Goal: Check status: Check status

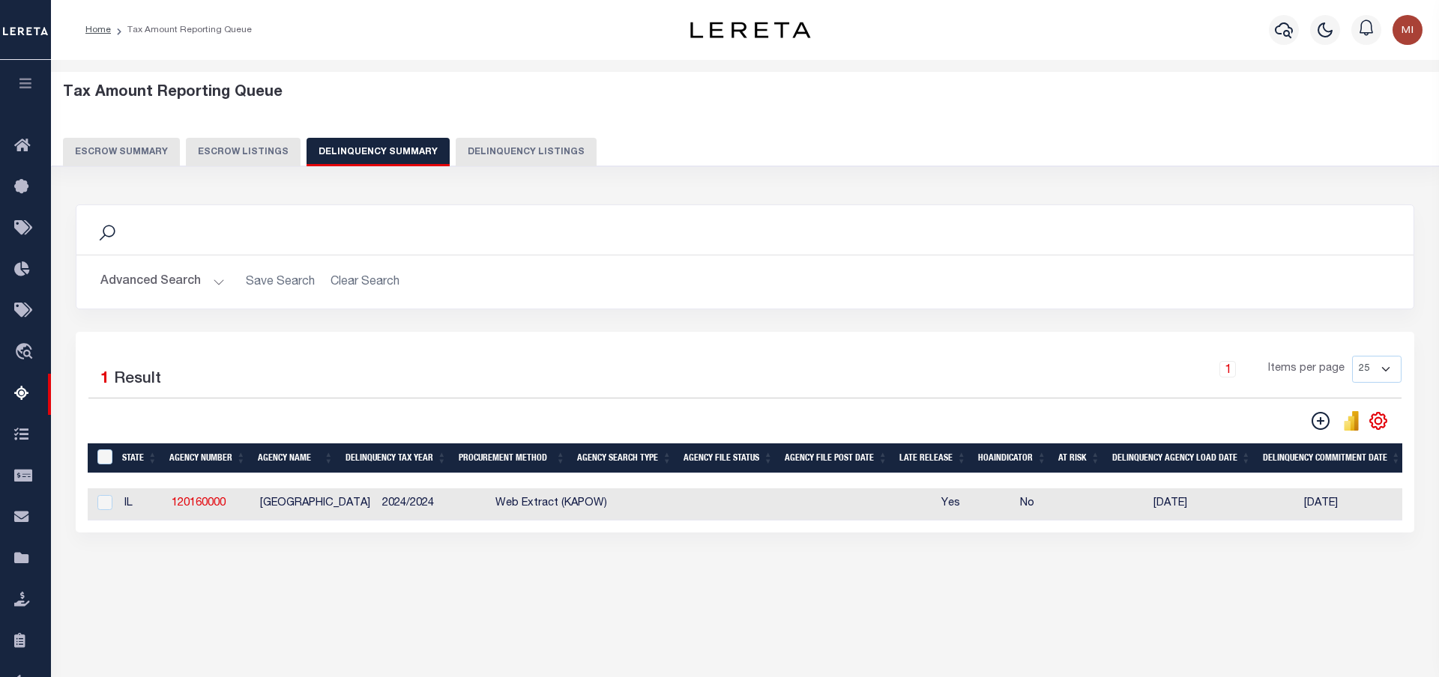
click at [199, 280] on button "Advanced Search" at bounding box center [162, 282] width 124 height 29
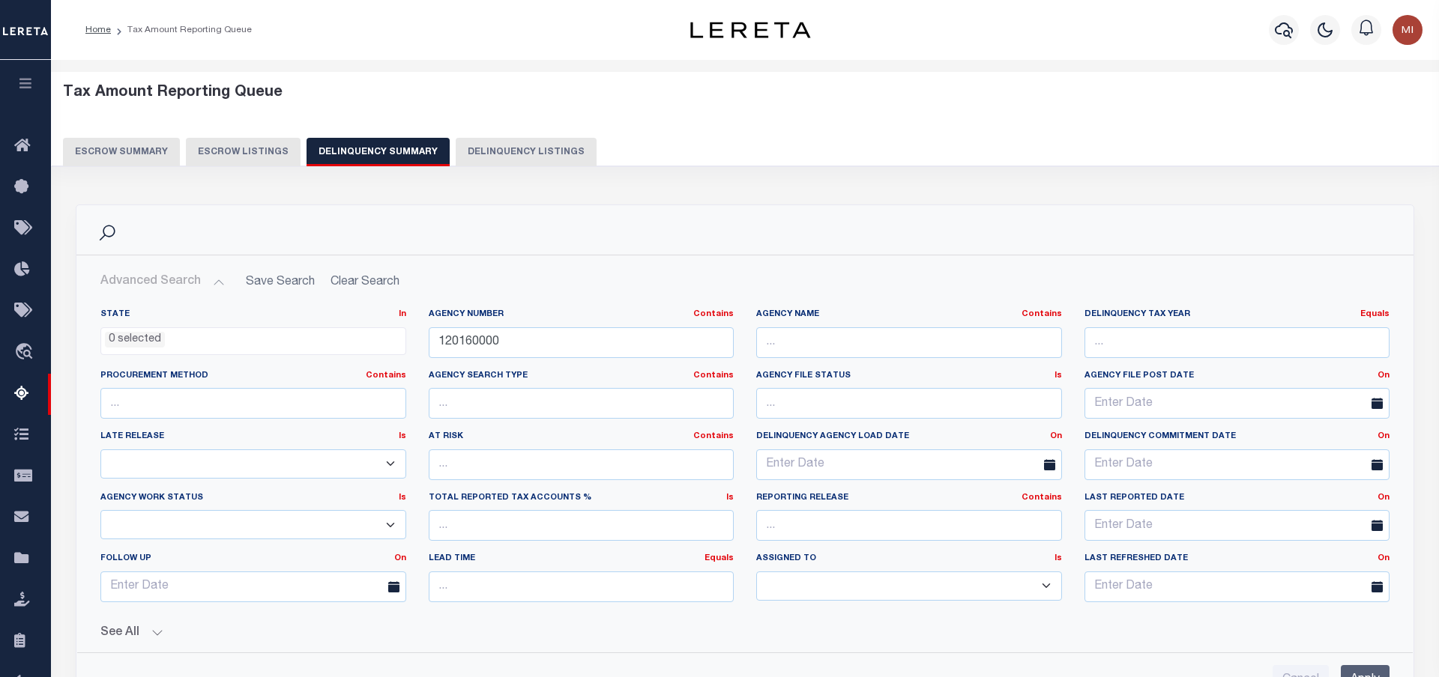
click at [514, 148] on button "Delinquency Listings" at bounding box center [526, 152] width 141 height 28
select select "100"
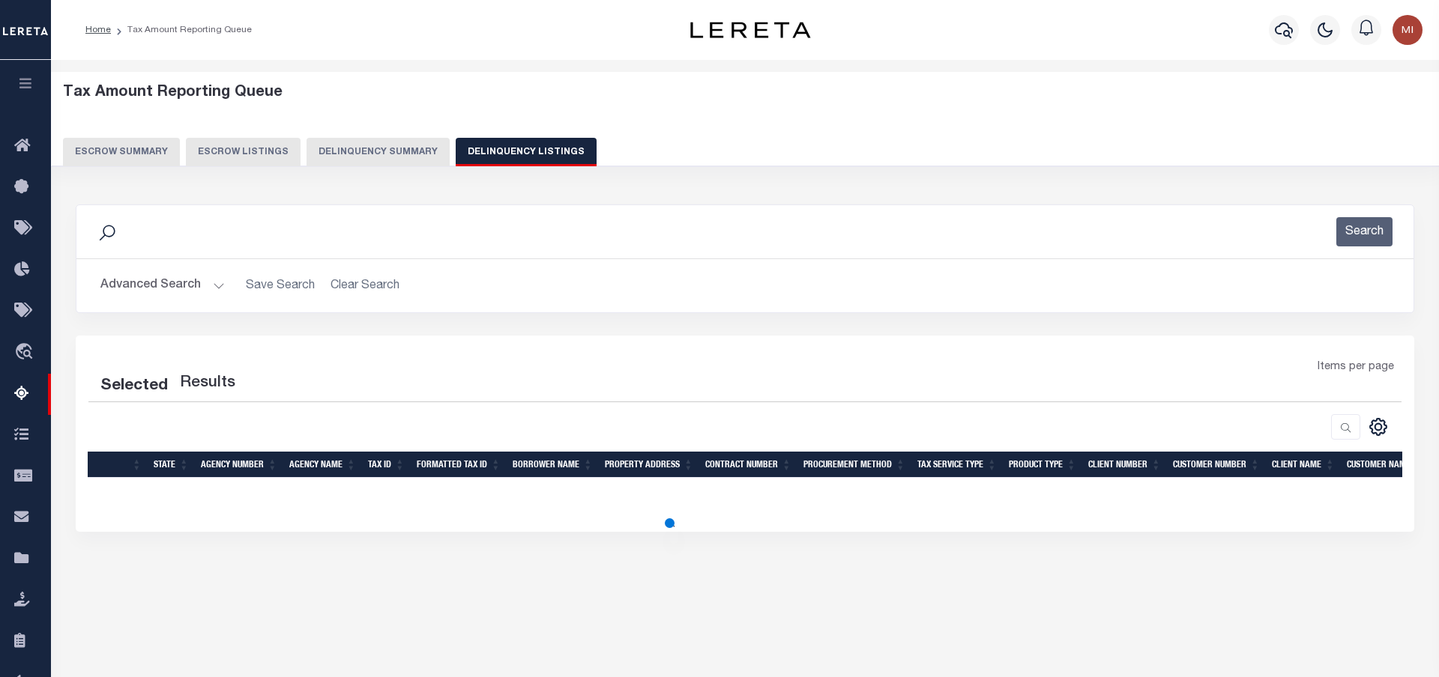
select select "100"
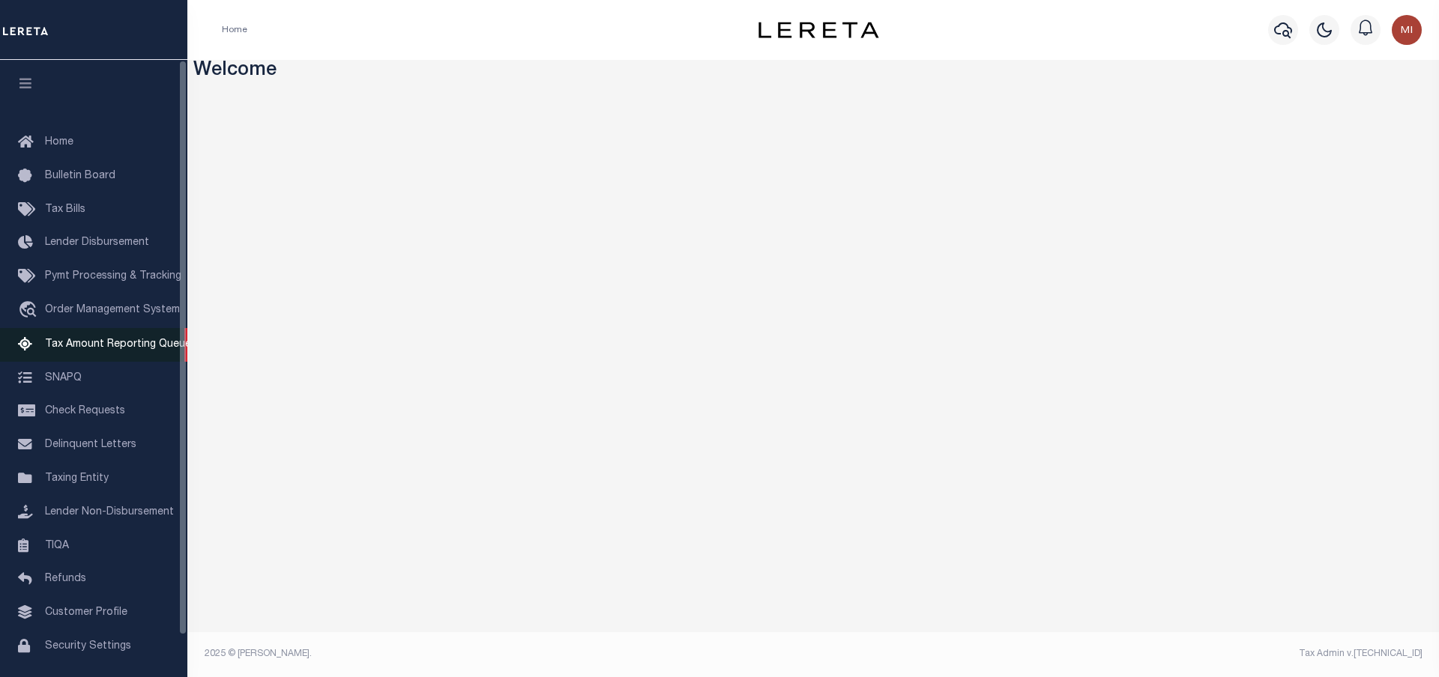
click at [118, 346] on span "Tax Amount Reporting Queue" at bounding box center [118, 344] width 146 height 10
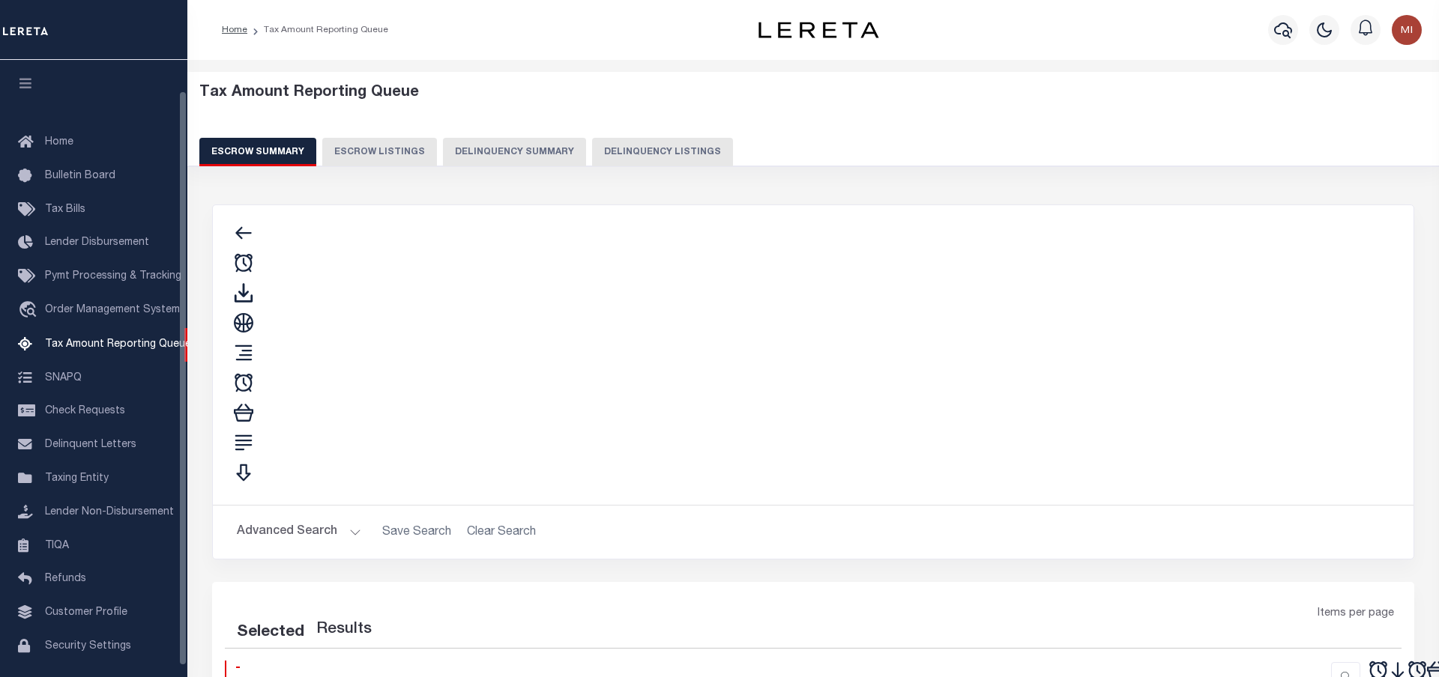
scroll to position [44, 0]
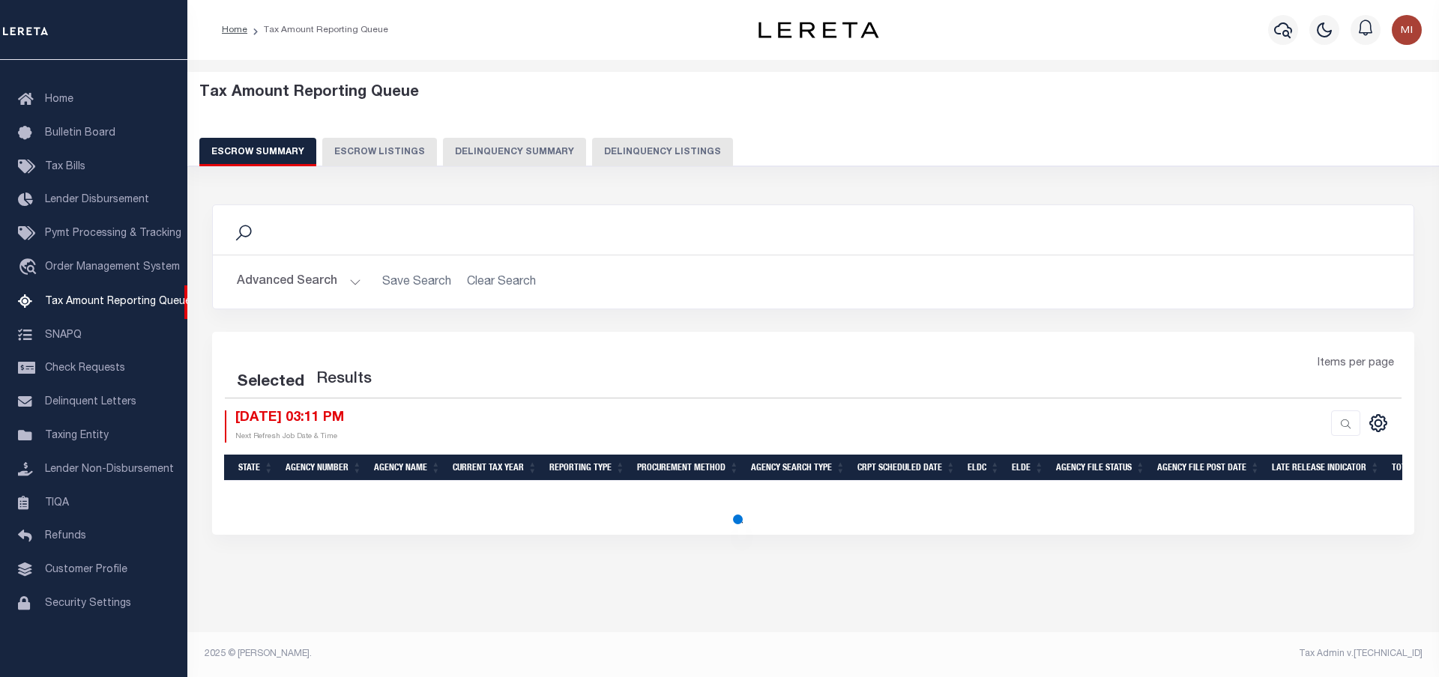
click at [494, 156] on button "Delinquency Summary" at bounding box center [514, 152] width 143 height 28
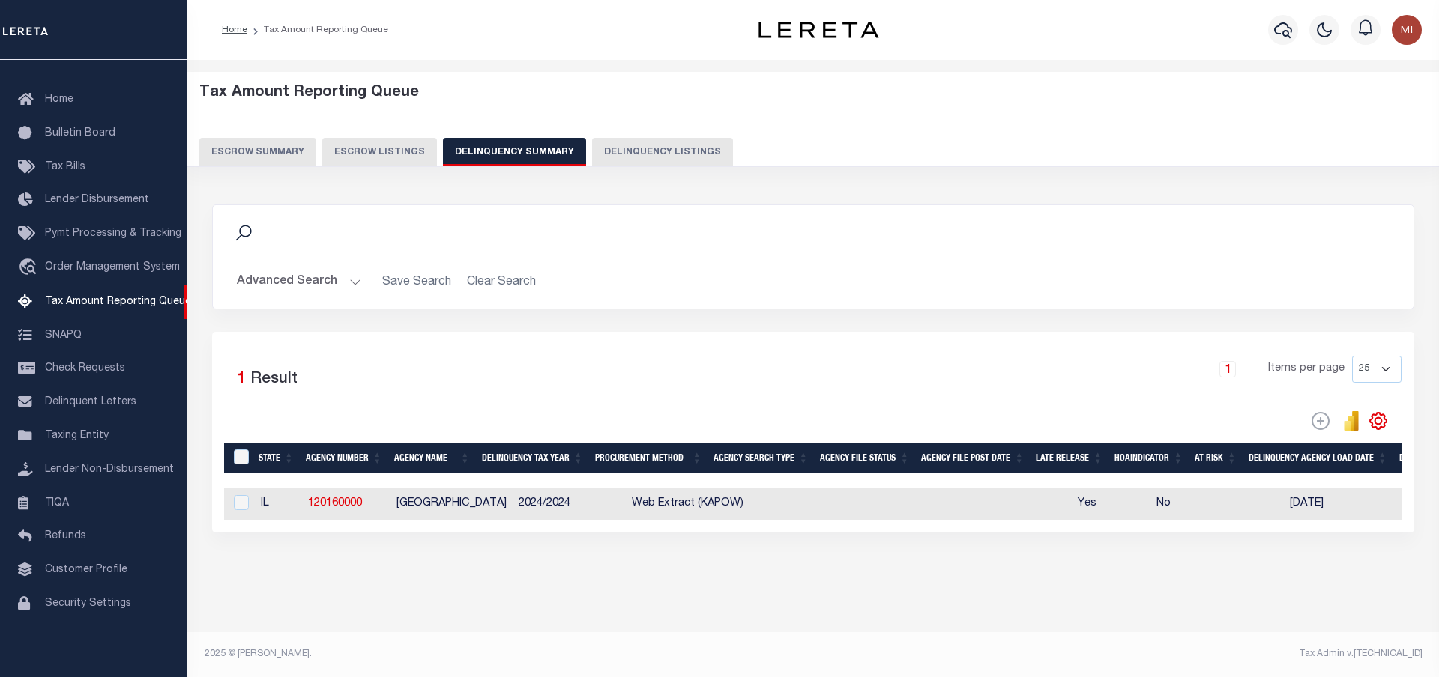
click at [637, 147] on button "Delinquency Listings" at bounding box center [662, 152] width 141 height 28
select select "100"
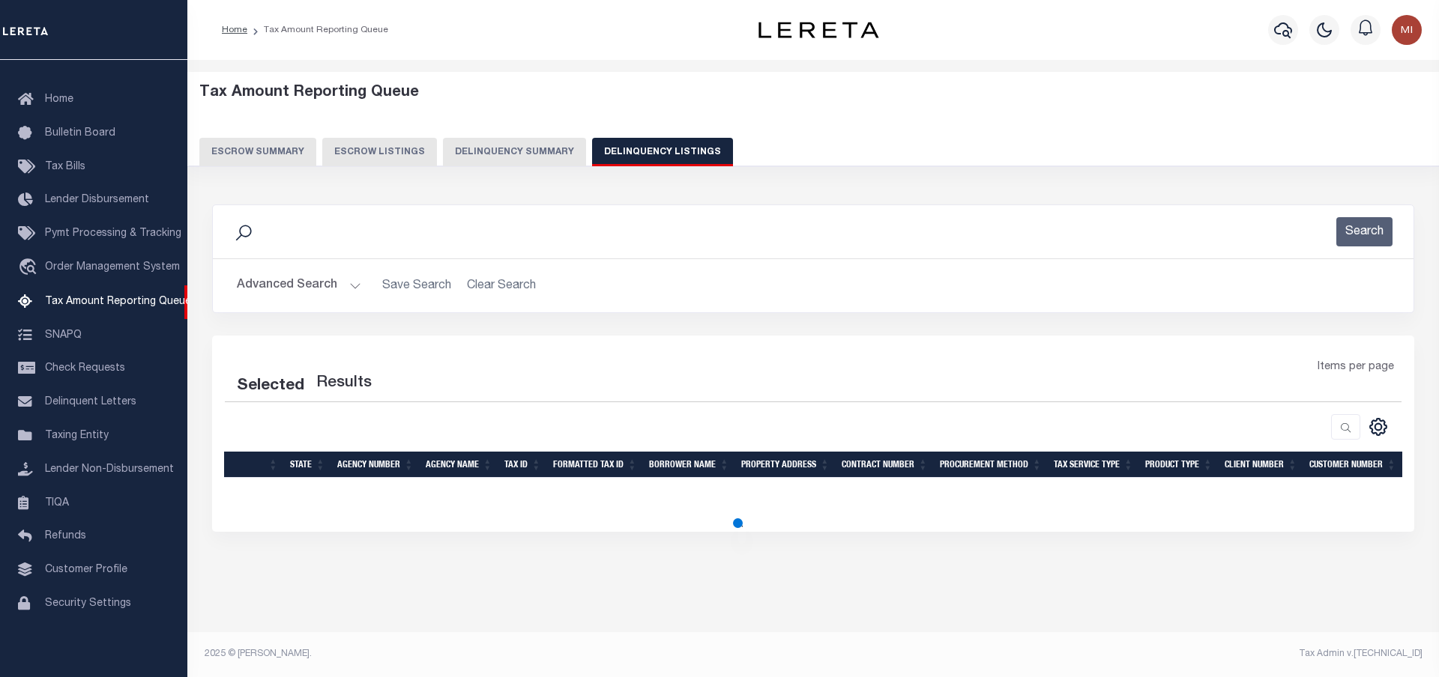
click at [343, 289] on button "Advanced Search" at bounding box center [299, 285] width 124 height 29
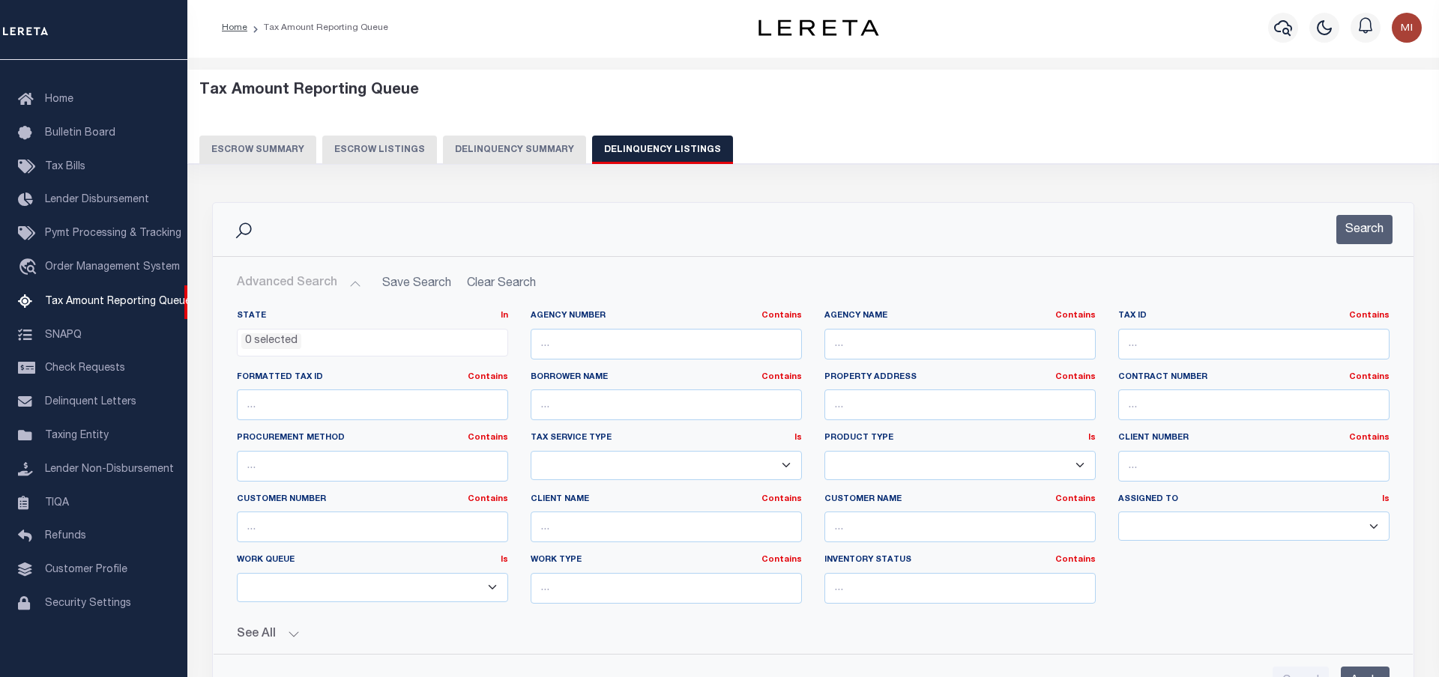
scroll to position [1, 0]
select select "100"
click at [1148, 343] on input "text" at bounding box center [1253, 345] width 271 height 31
paste input "01241715"
click at [1359, 235] on button "Search" at bounding box center [1364, 230] width 56 height 29
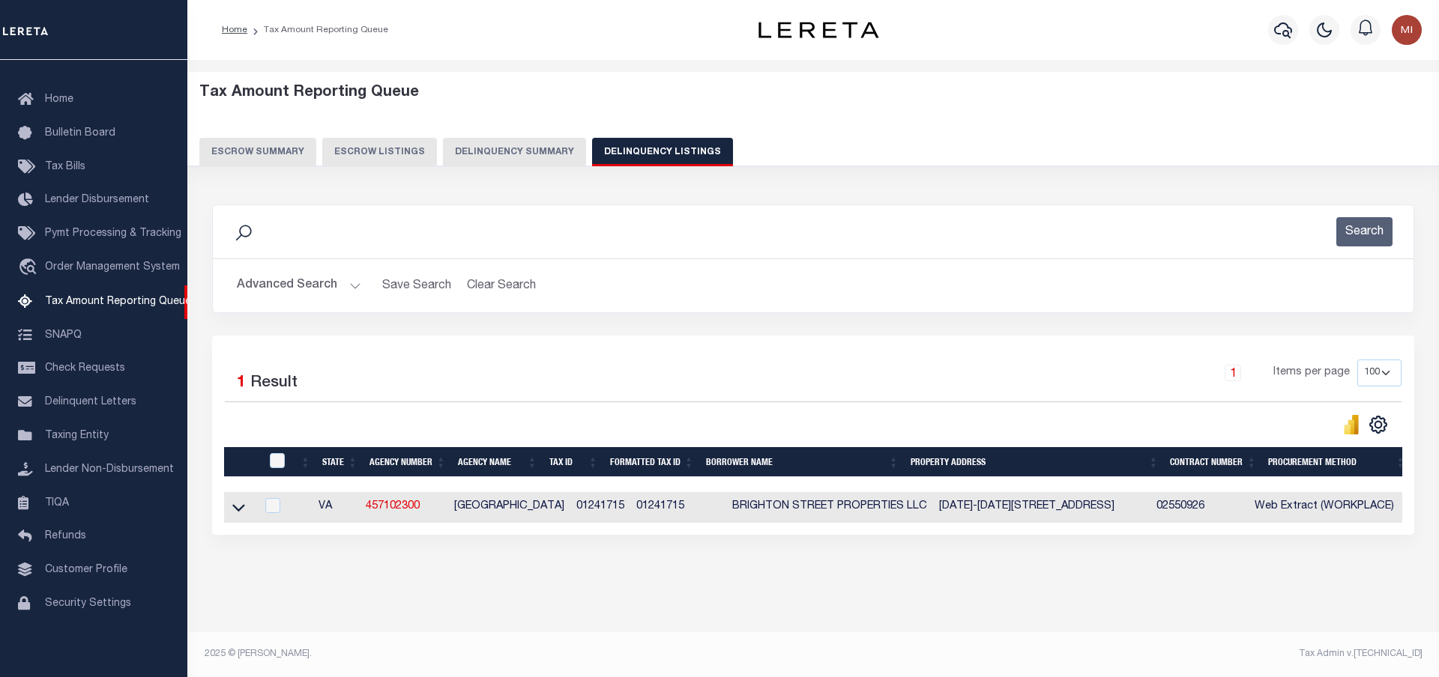
scroll to position [0, 0]
click at [238, 513] on icon at bounding box center [238, 508] width 13 height 7
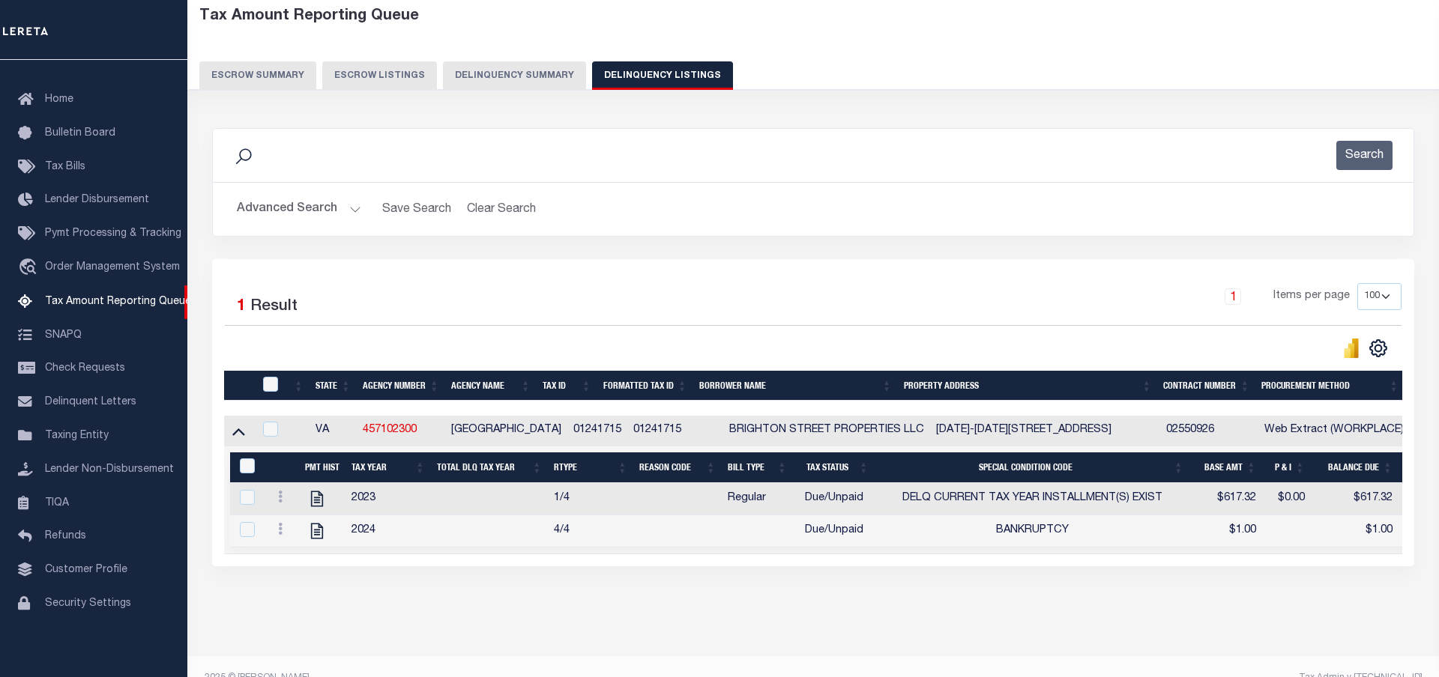
click at [348, 211] on button "Advanced Search" at bounding box center [299, 209] width 124 height 29
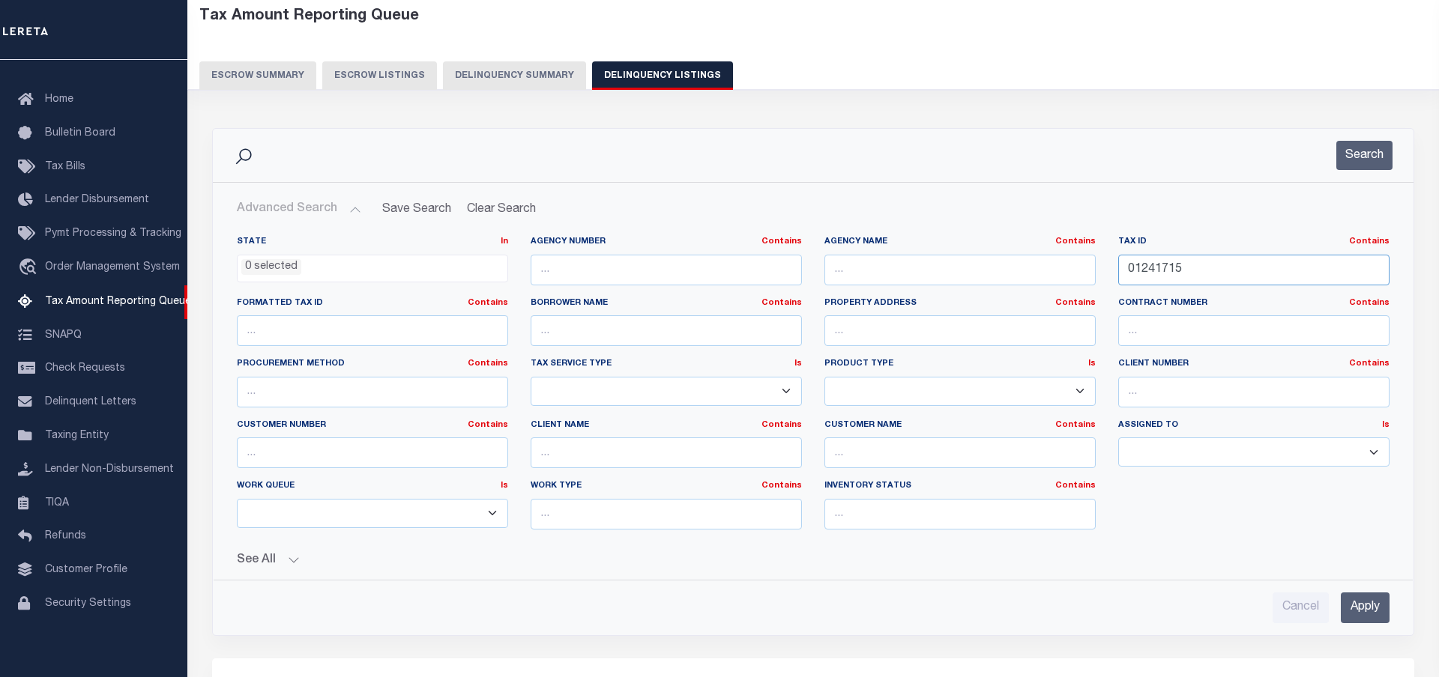
drag, startPoint x: 1180, startPoint y: 269, endPoint x: 1017, endPoint y: 257, distance: 163.8
click at [1118, 257] on input "01241715" at bounding box center [1253, 270] width 271 height 31
paste input "663600"
click at [1357, 160] on button "Search" at bounding box center [1364, 155] width 56 height 29
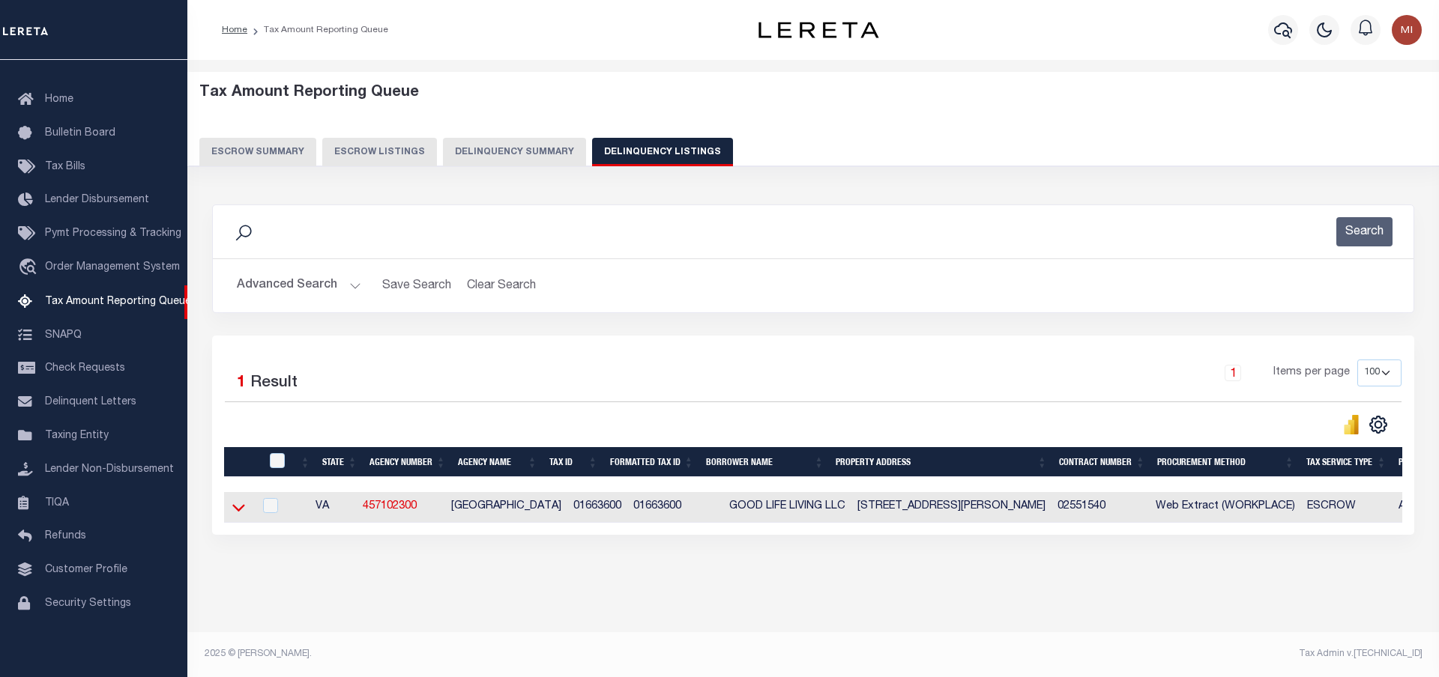
click at [238, 507] on icon at bounding box center [238, 508] width 13 height 16
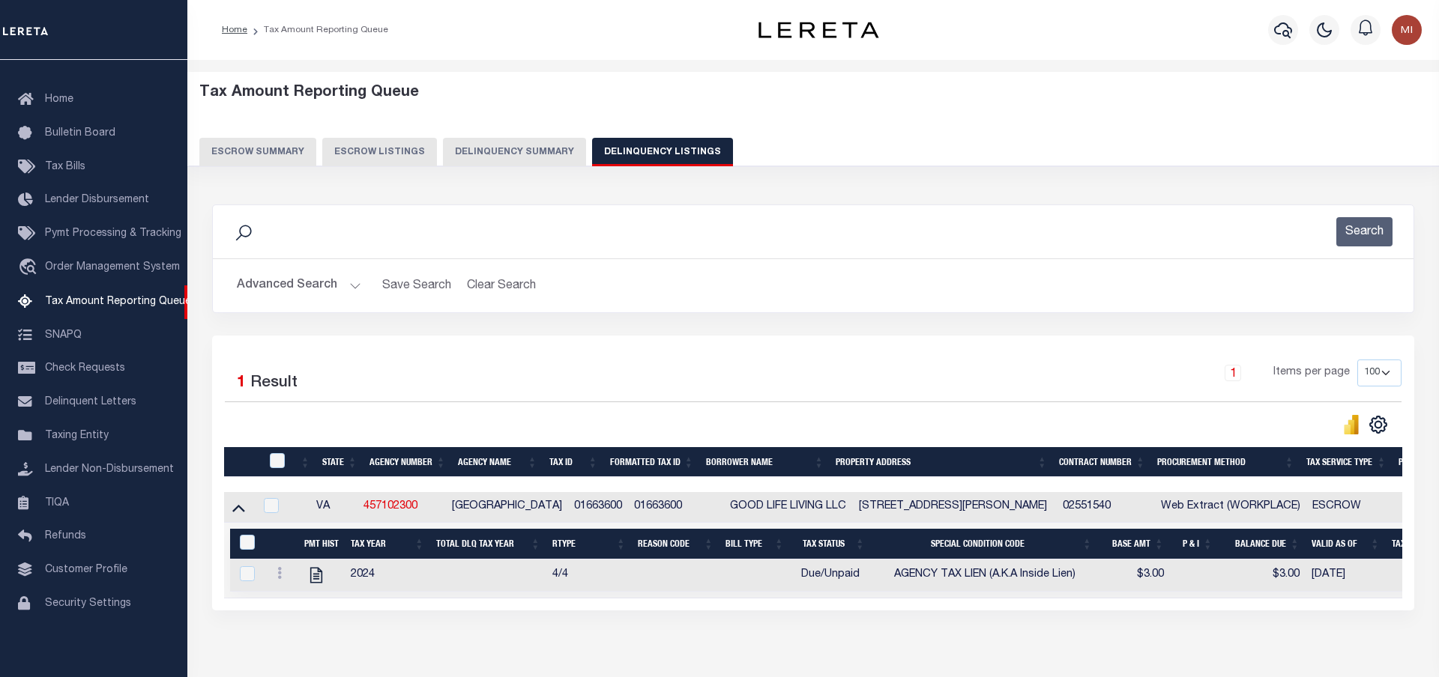
click at [349, 288] on button "Advanced Search" at bounding box center [299, 285] width 124 height 29
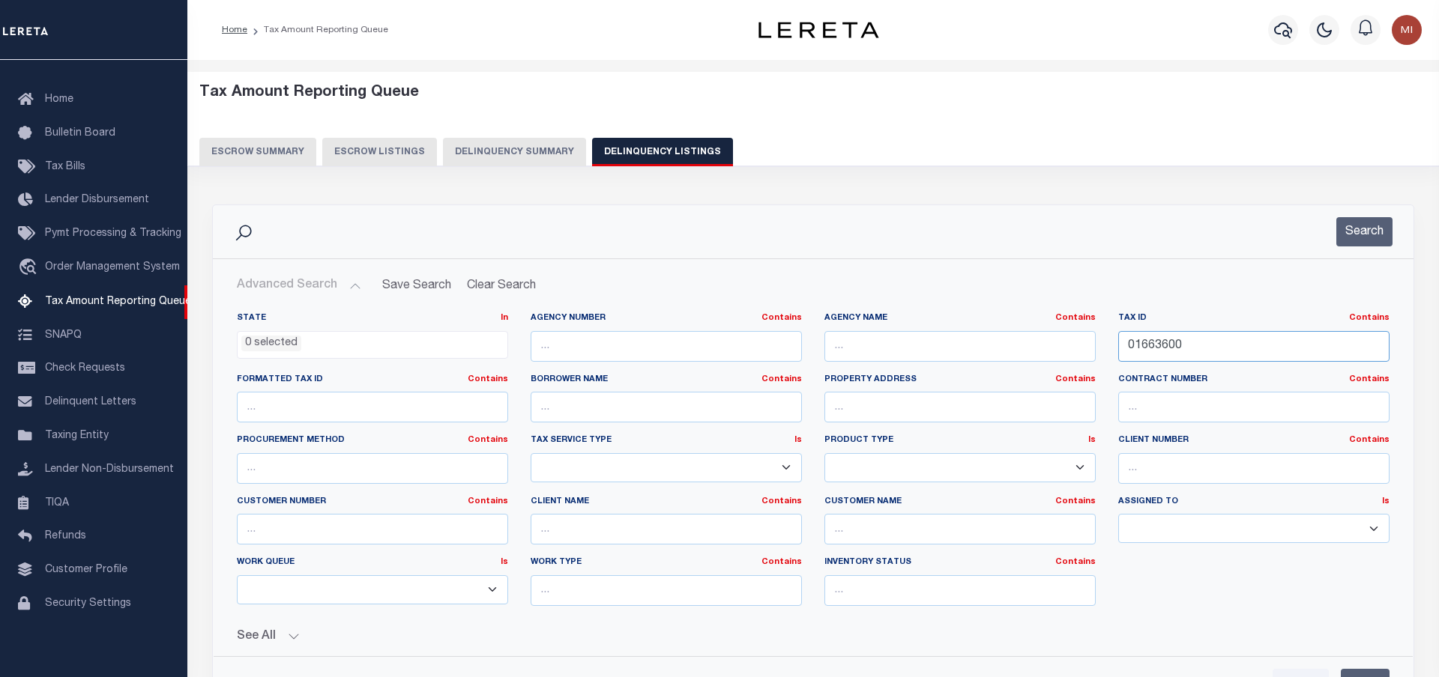
drag, startPoint x: 1214, startPoint y: 345, endPoint x: 1054, endPoint y: 344, distance: 160.4
click at [1118, 344] on input "01663600" at bounding box center [1253, 346] width 271 height 31
paste input "53845"
click at [1355, 230] on button "Search" at bounding box center [1364, 231] width 56 height 29
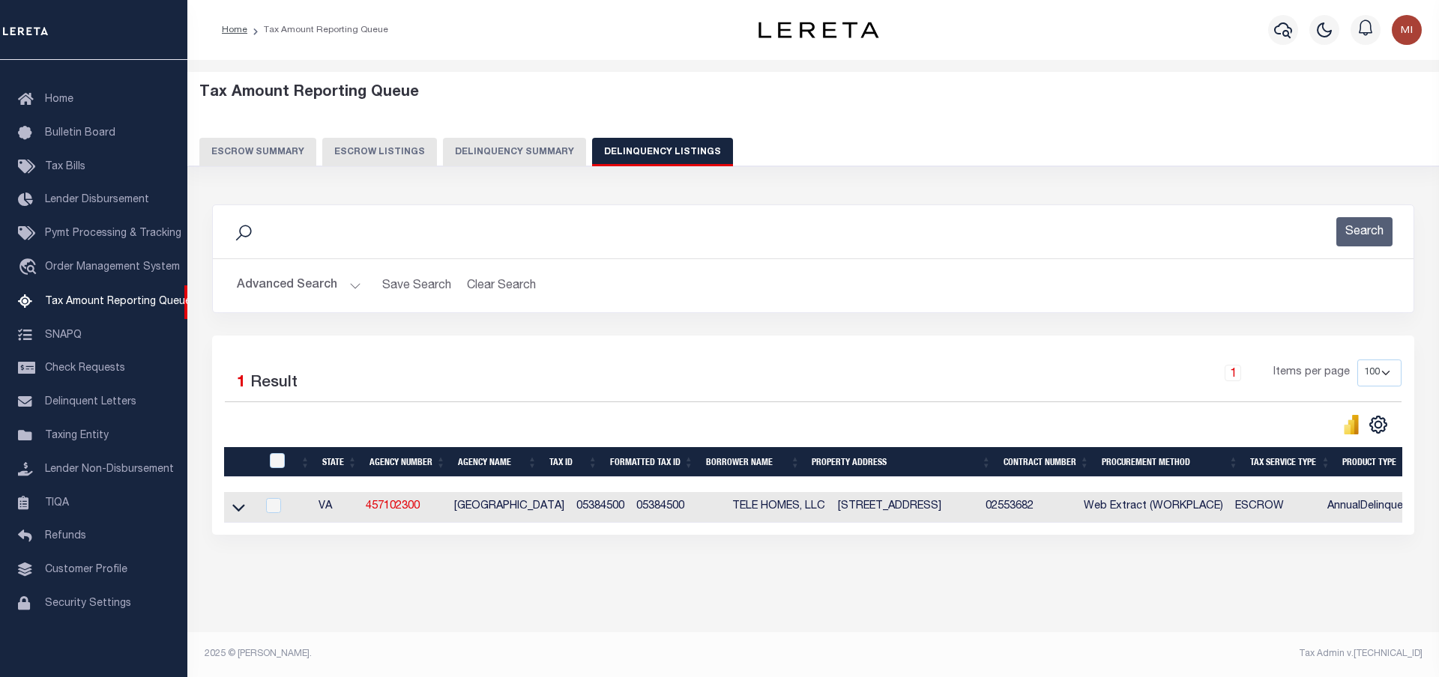
click at [238, 509] on icon at bounding box center [238, 508] width 13 height 16
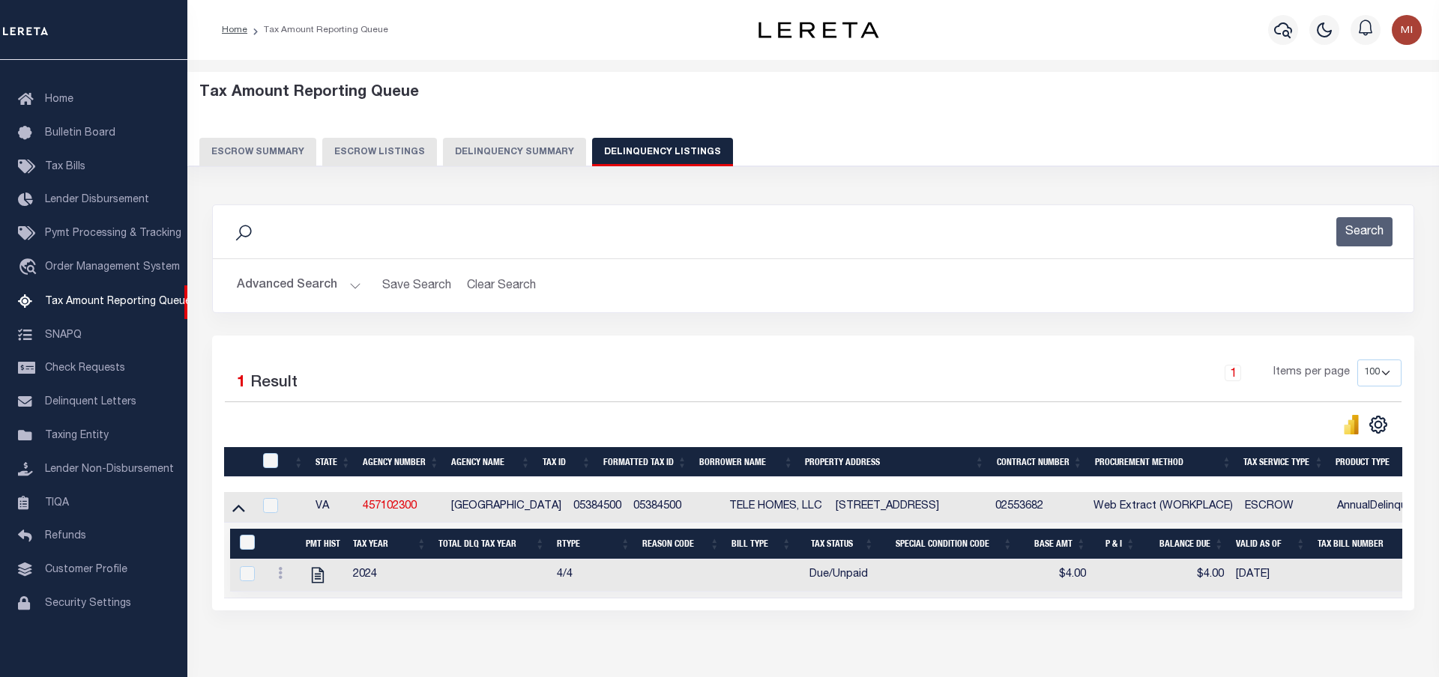
click at [329, 276] on button "Advanced Search" at bounding box center [299, 285] width 124 height 29
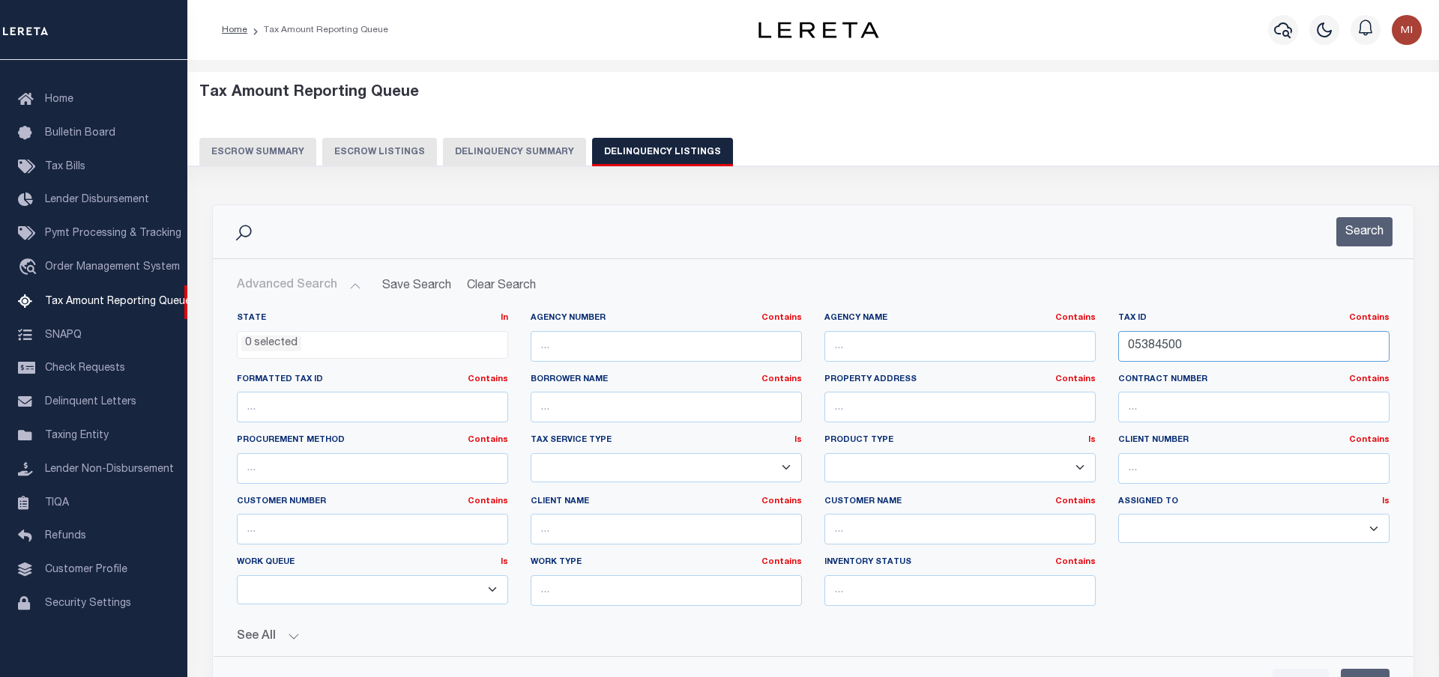
drag, startPoint x: 1272, startPoint y: 353, endPoint x: 1018, endPoint y: 330, distance: 255.1
click at [1020, 330] on div "State In In AK AL AR AZ CA CO CT DC DE FL GA GU HI IA ID IL IN KS [GEOGRAPHIC_D…" at bounding box center [813, 465] width 1175 height 306
drag, startPoint x: 1209, startPoint y: 348, endPoint x: 1055, endPoint y: 342, distance: 154.5
click at [1118, 344] on input "05384500" at bounding box center [1253, 346] width 271 height 31
paste input "95401"
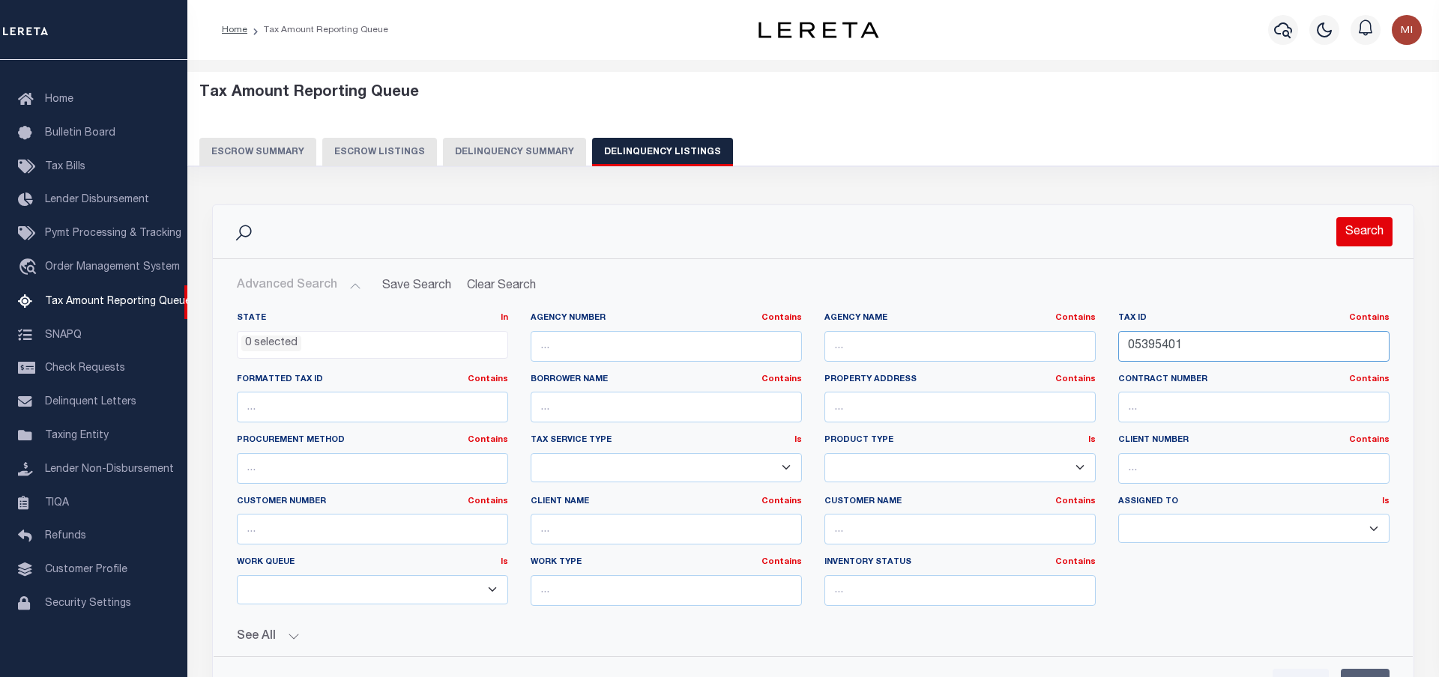
type input "05395401"
click at [1367, 232] on button "Search" at bounding box center [1364, 231] width 56 height 29
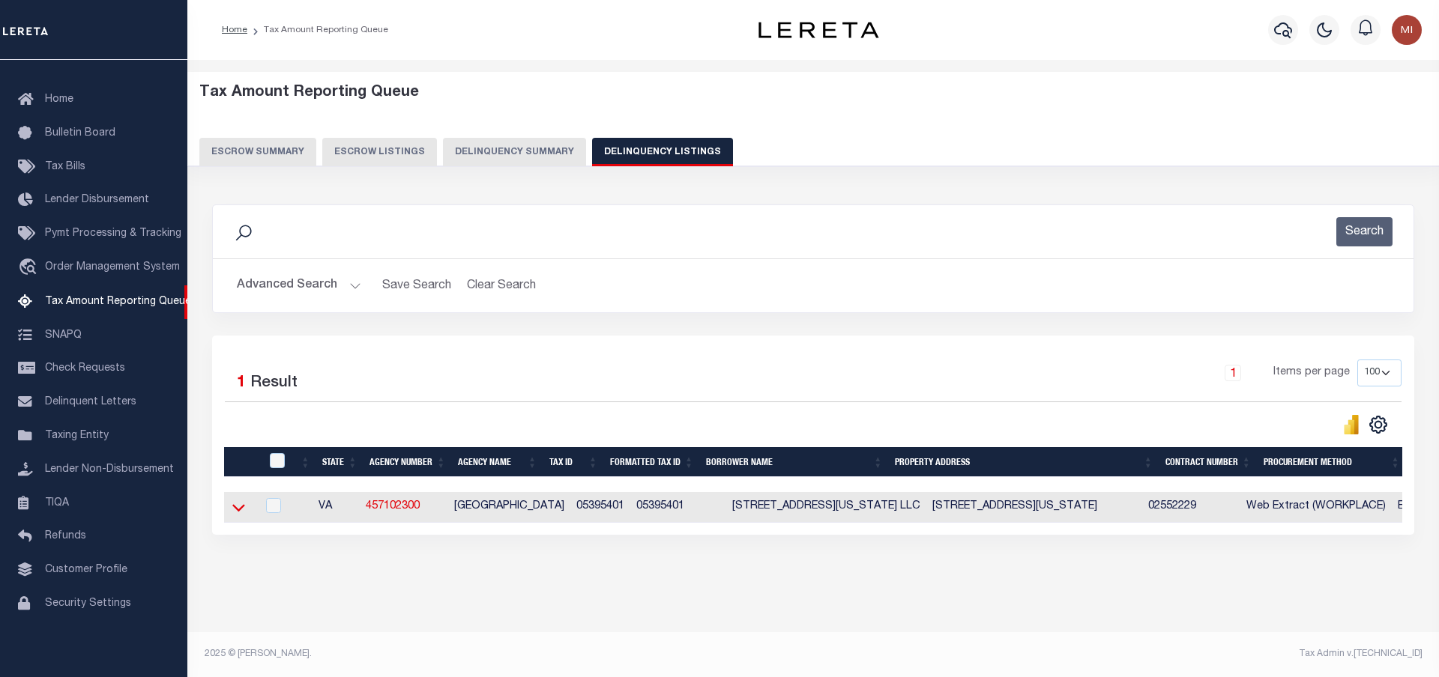
click at [238, 508] on icon at bounding box center [238, 508] width 13 height 16
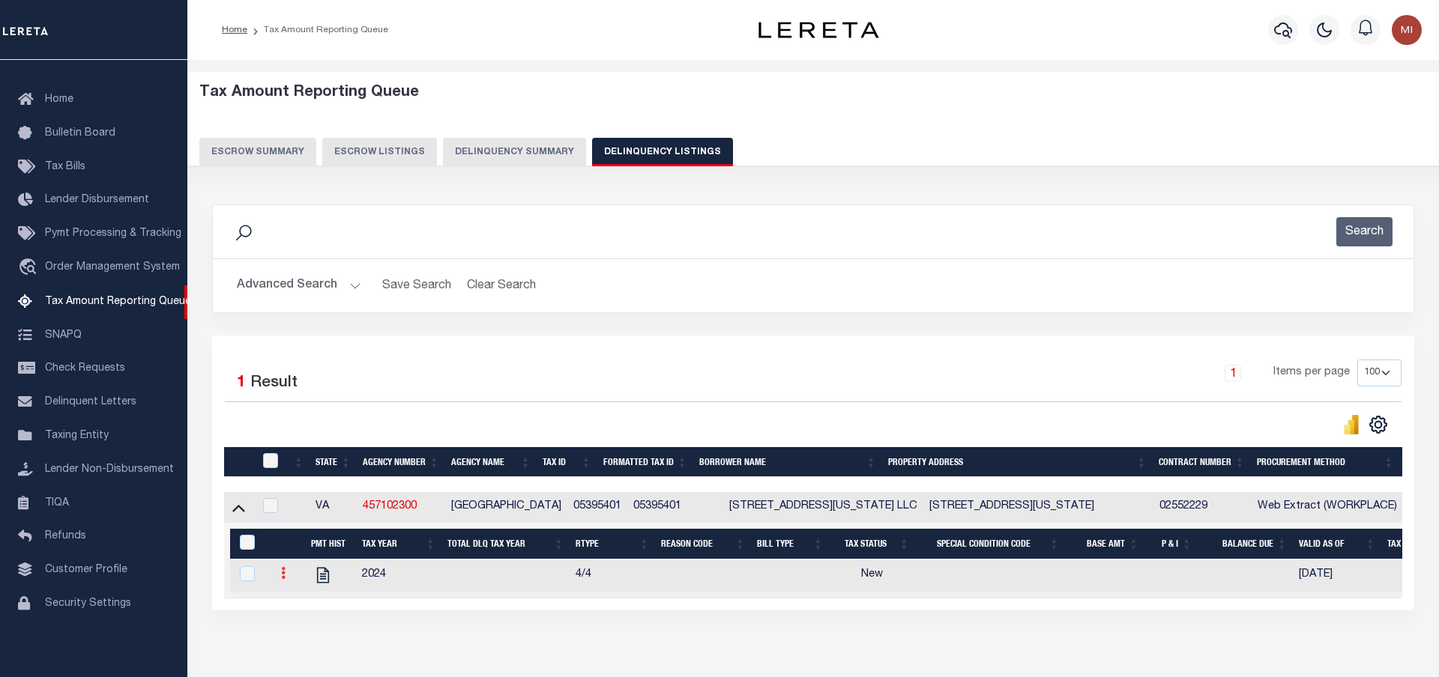
click at [285, 579] on icon at bounding box center [283, 573] width 4 height 12
click at [323, 576] on icon "" at bounding box center [322, 575] width 19 height 19
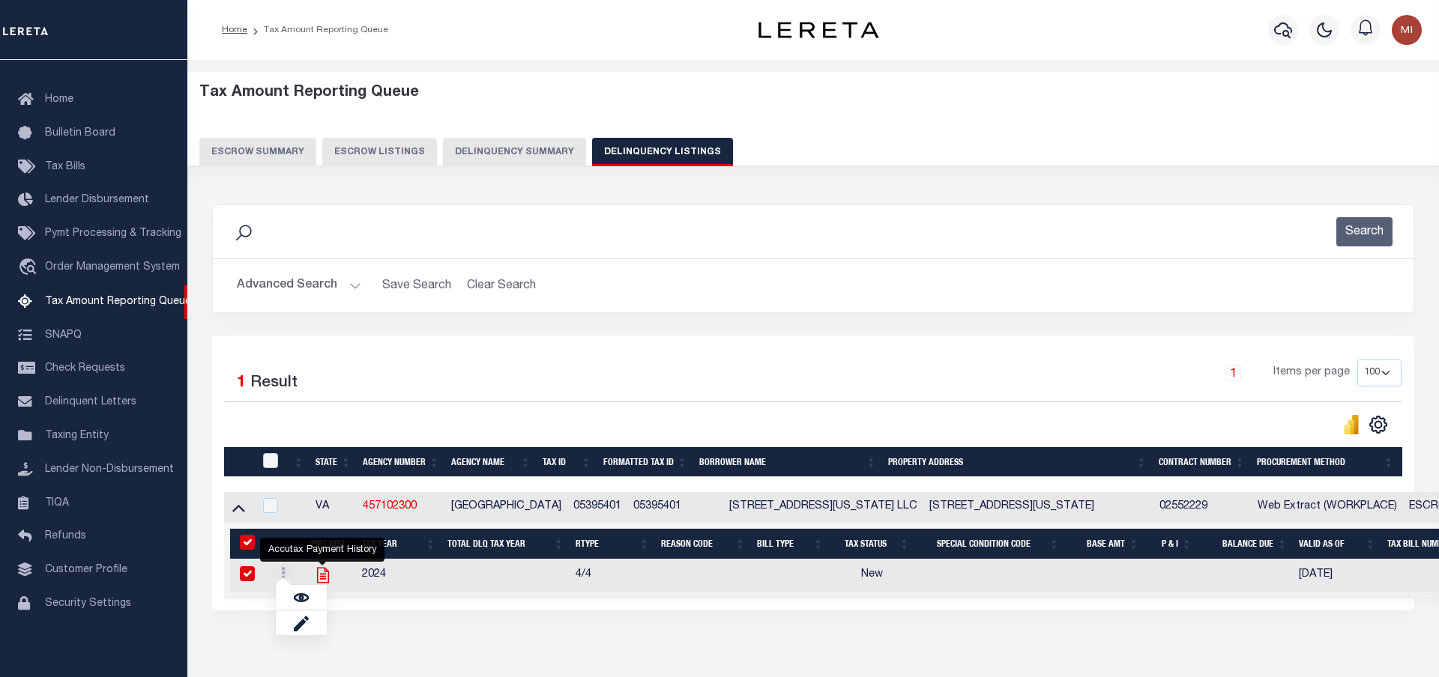
checkbox input "true"
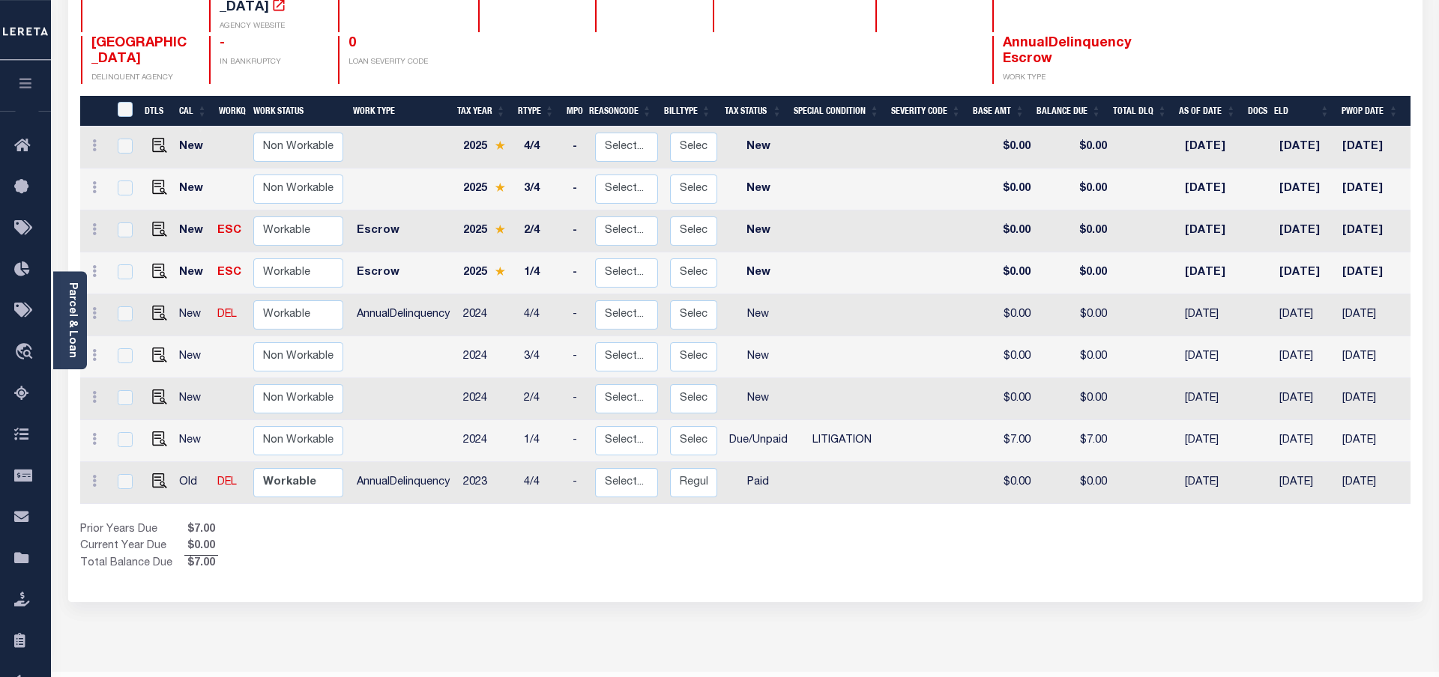
scroll to position [229, 0]
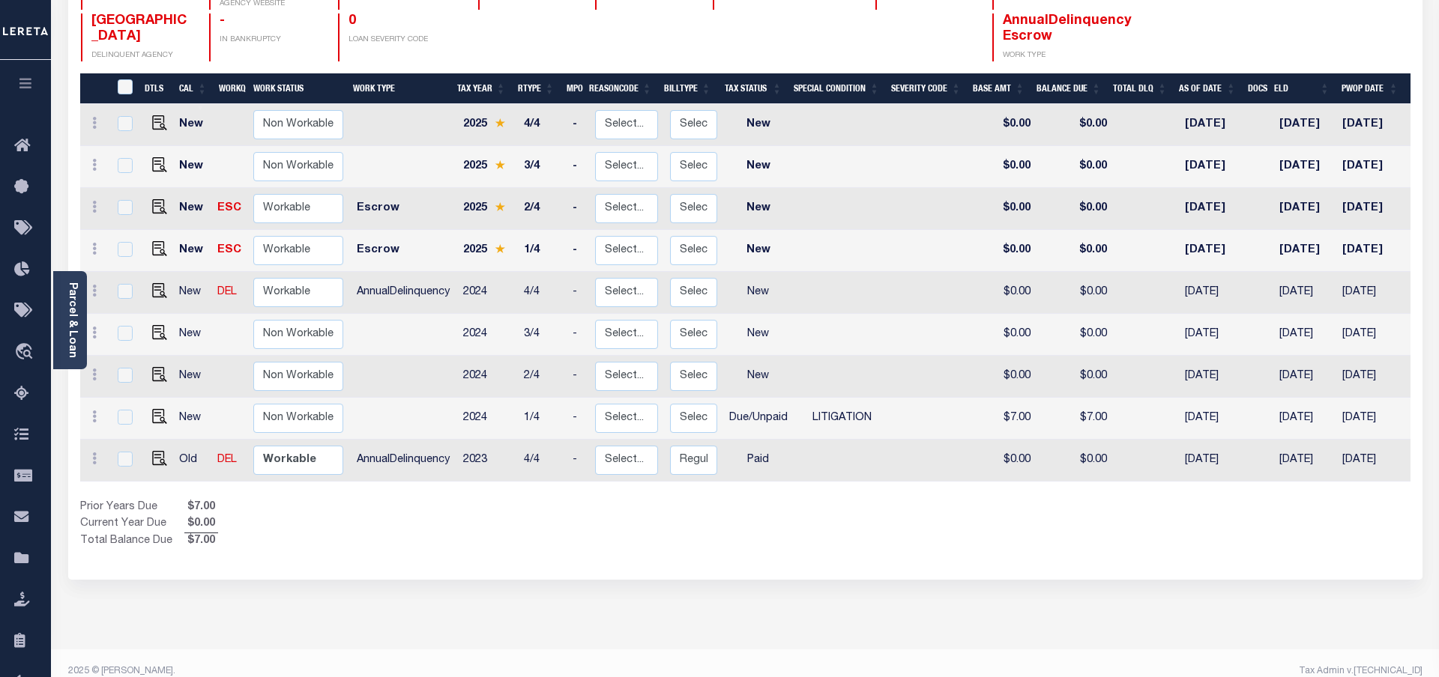
click at [745, 465] on div "DTLS CAL WorkQ Work Status Work Type Tax Year RType MPO ReasonCode BillType Tax…" at bounding box center [745, 311] width 1330 height 477
click at [743, 467] on div "DTLS CAL WorkQ Work Status Work Type Tax Year RType MPO ReasonCode BillType Tax…" at bounding box center [745, 311] width 1330 height 477
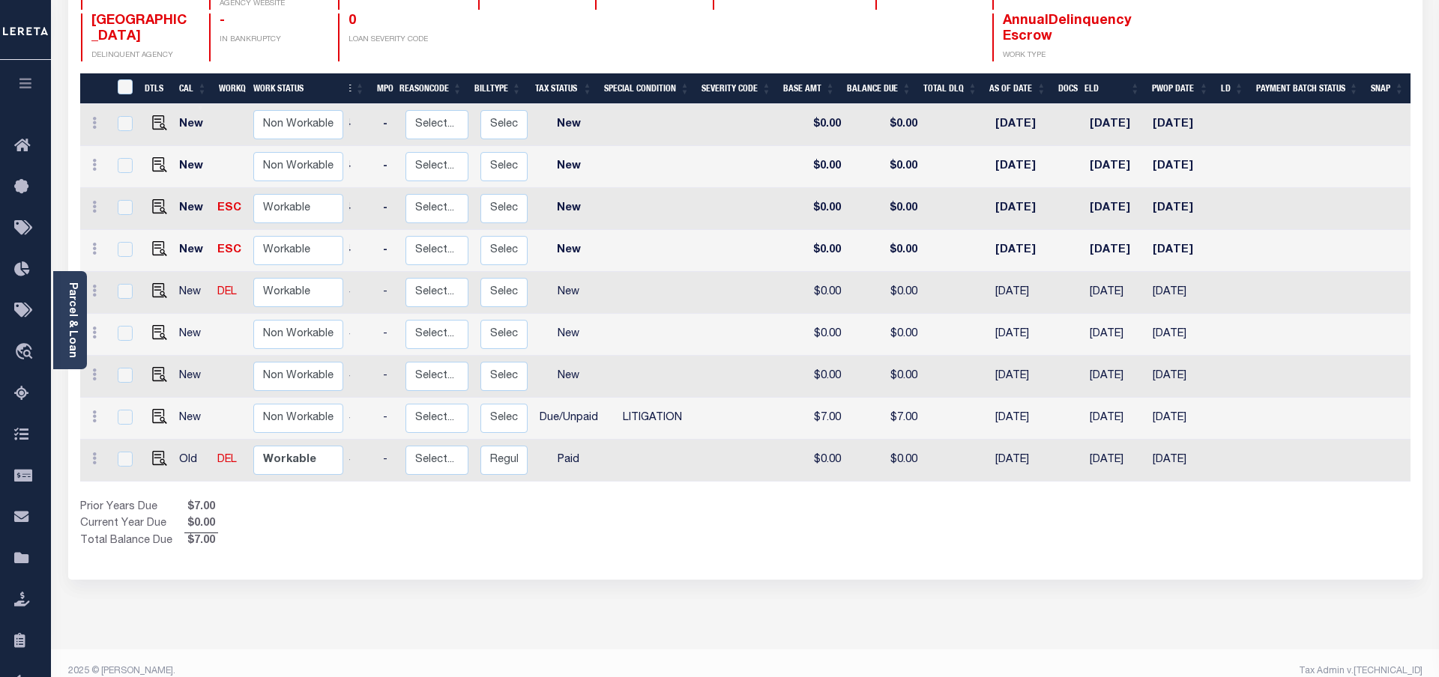
scroll to position [0, 0]
